Goal: Browse casually: Explore the website without a specific task or goal

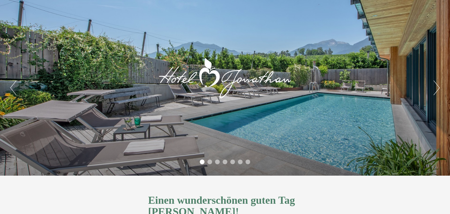
click at [436, 90] on button "Next" at bounding box center [437, 88] width 6 height 15
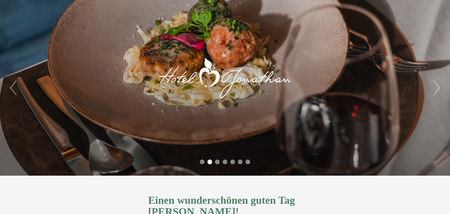
click at [436, 90] on button "Next" at bounding box center [437, 88] width 6 height 15
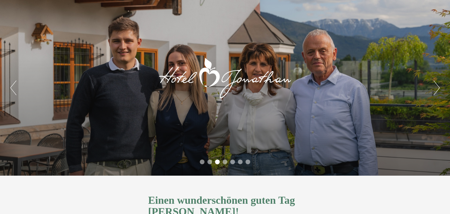
click at [436, 90] on button "Next" at bounding box center [437, 88] width 6 height 15
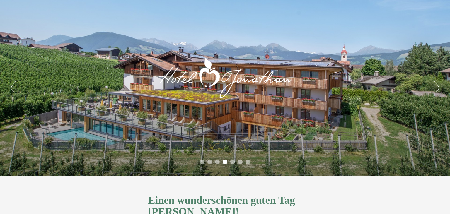
click at [14, 88] on button "Previous" at bounding box center [13, 88] width 6 height 15
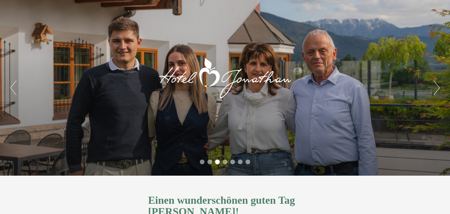
click at [438, 89] on button "Next" at bounding box center [437, 88] width 6 height 15
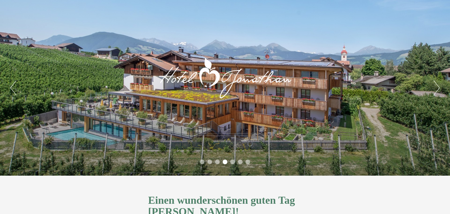
click at [438, 89] on button "Next" at bounding box center [437, 88] width 6 height 15
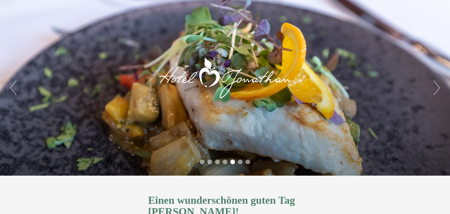
click at [438, 89] on button "Next" at bounding box center [437, 88] width 6 height 15
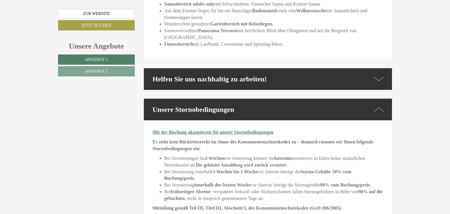
scroll to position [1486, 0]
